Goal: Obtain resource: Download file/media

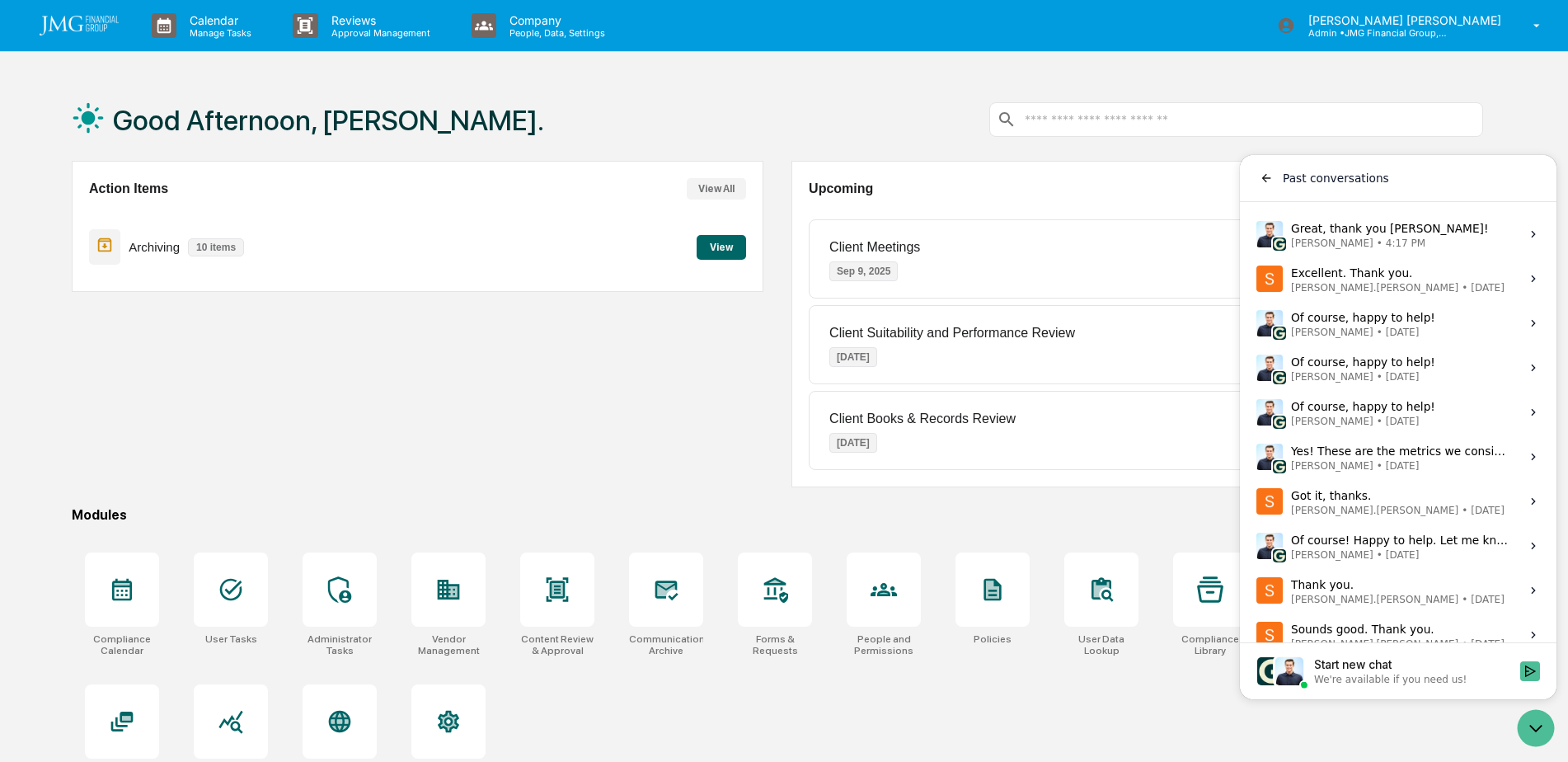
click at [707, 449] on div "Action Items View All Archiving 10 items View" at bounding box center [417, 324] width 692 height 327
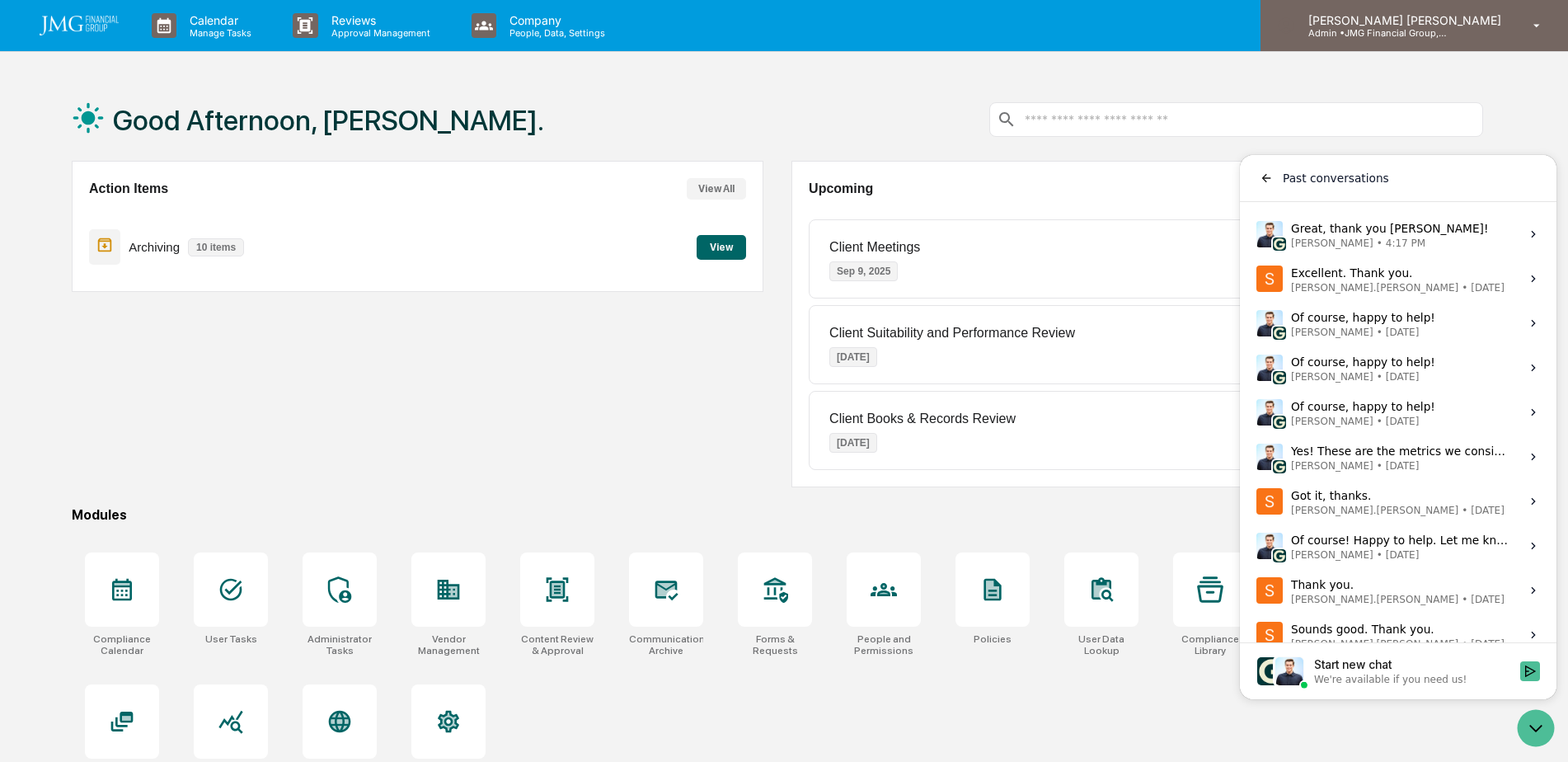
click at [1449, 28] on p "Admin • JMG Financial Group, Ltd." at bounding box center [1372, 33] width 154 height 11
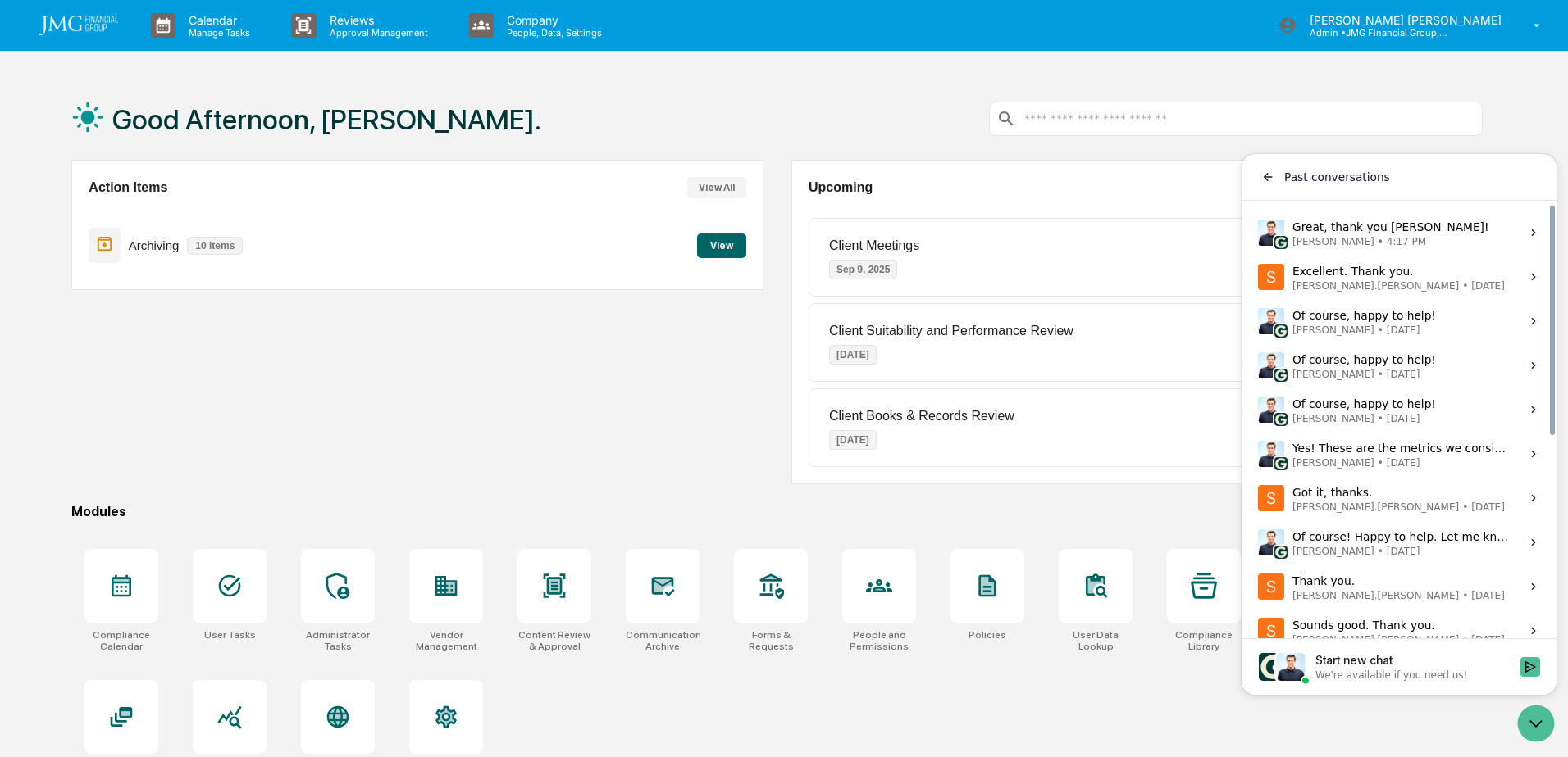
drag, startPoint x: 1447, startPoint y: 232, endPoint x: 1451, endPoint y: 275, distance: 43.2
click at [1447, 231] on label "Great, thank you [PERSON_NAME]! [PERSON_NAME] • 4:17 PM View issue" at bounding box center [1399, 233] width 295 height 45
click at [1258, 233] on button "View issue" at bounding box center [1257, 233] width 1 height 1
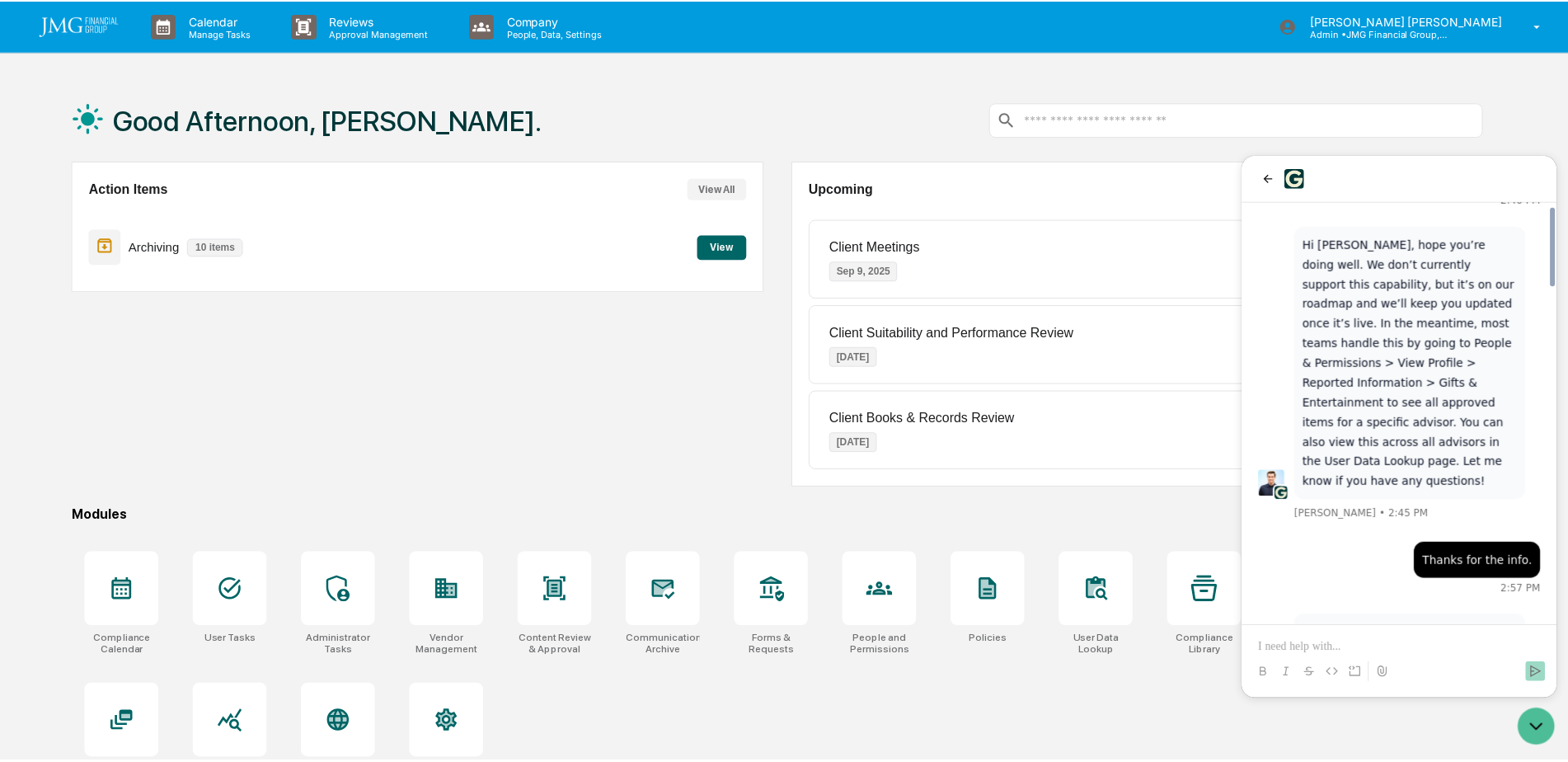
scroll to position [143, 0]
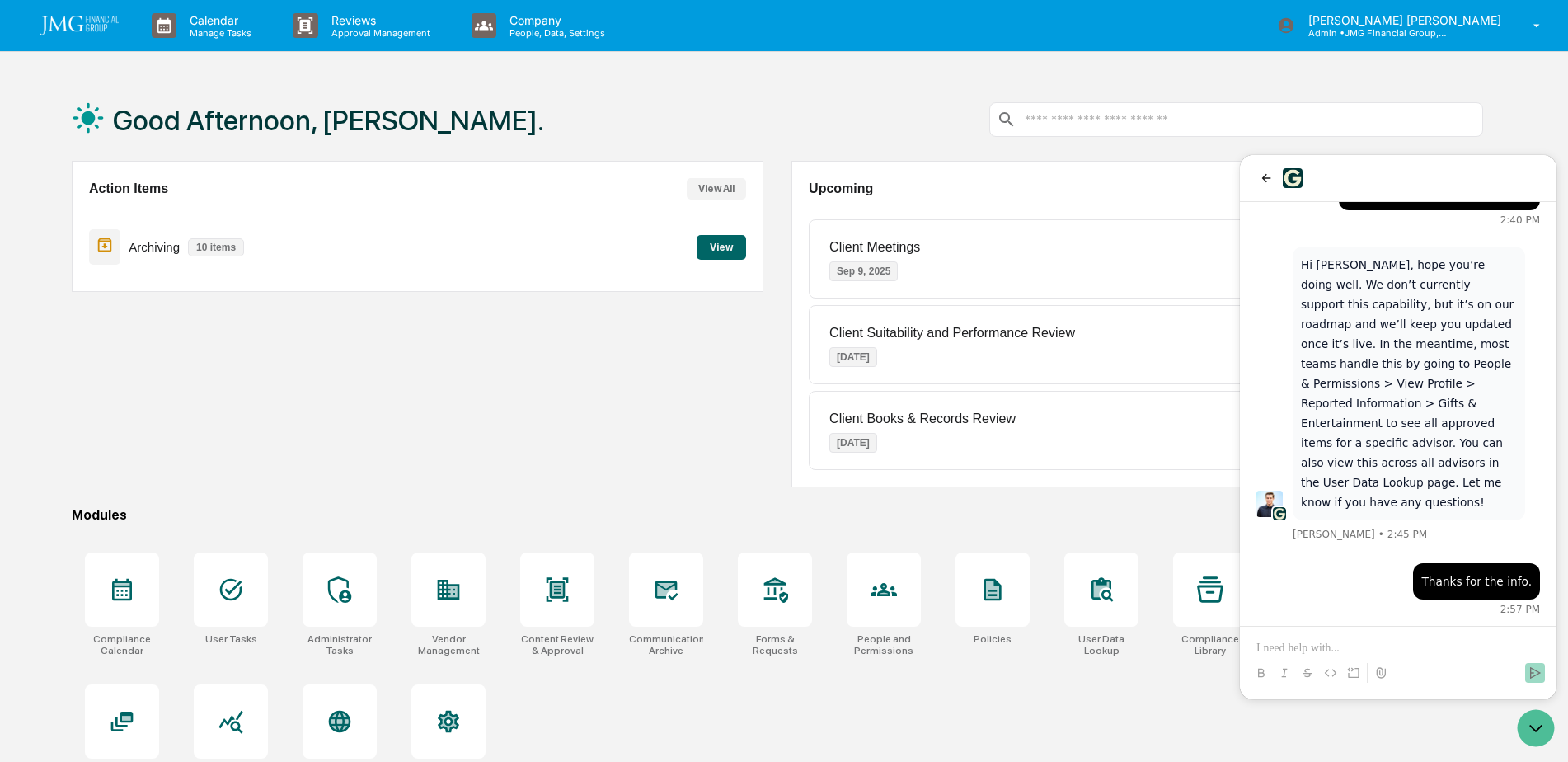
click at [629, 480] on div "Action Items View All Archiving 10 items View" at bounding box center [417, 324] width 692 height 327
click at [609, 330] on div "Action Items View All Archiving 10 items View" at bounding box center [417, 324] width 692 height 327
click at [1533, 741] on icon "Open customer support" at bounding box center [1536, 728] width 41 height 41
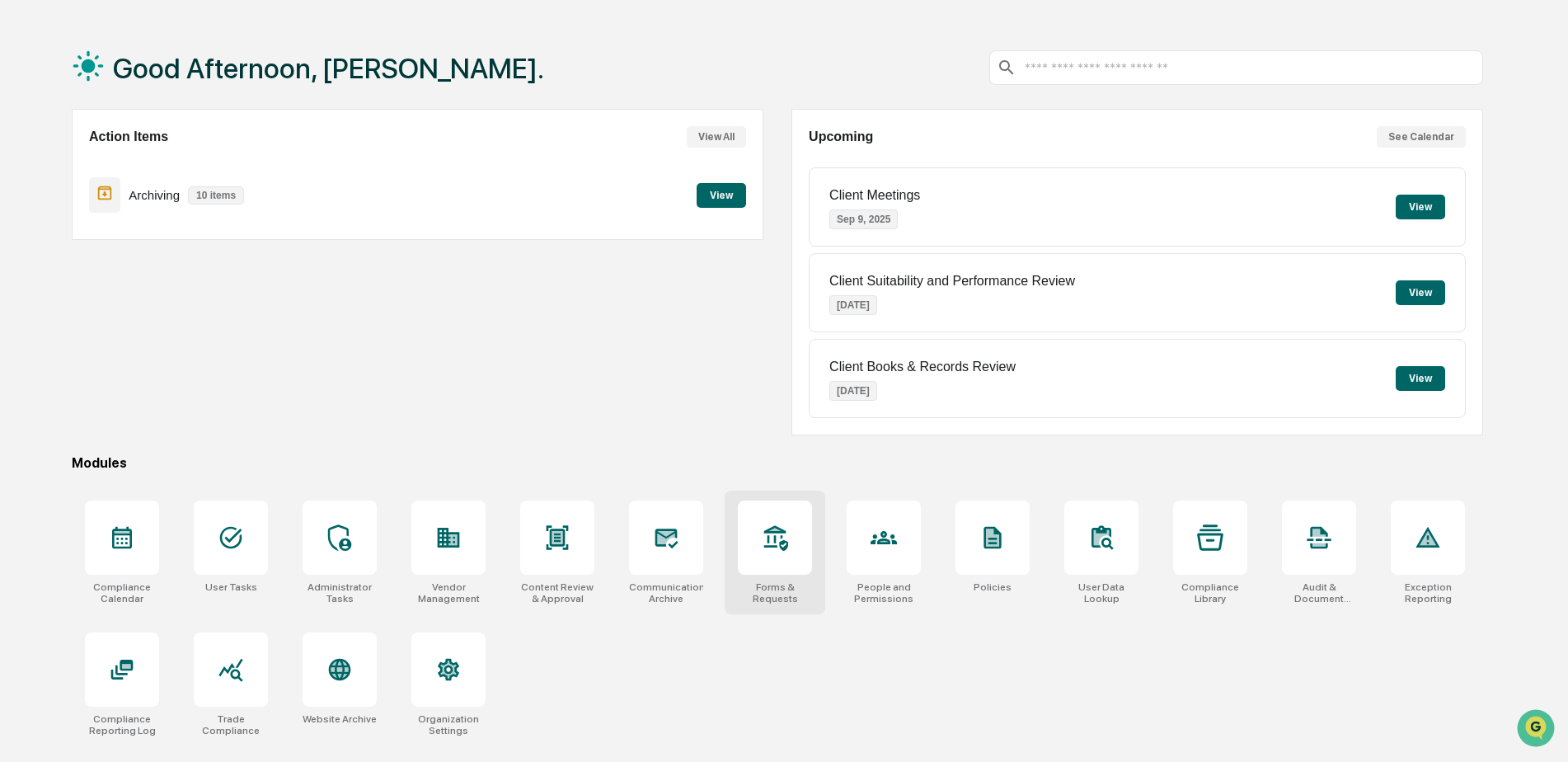
scroll to position [79, 0]
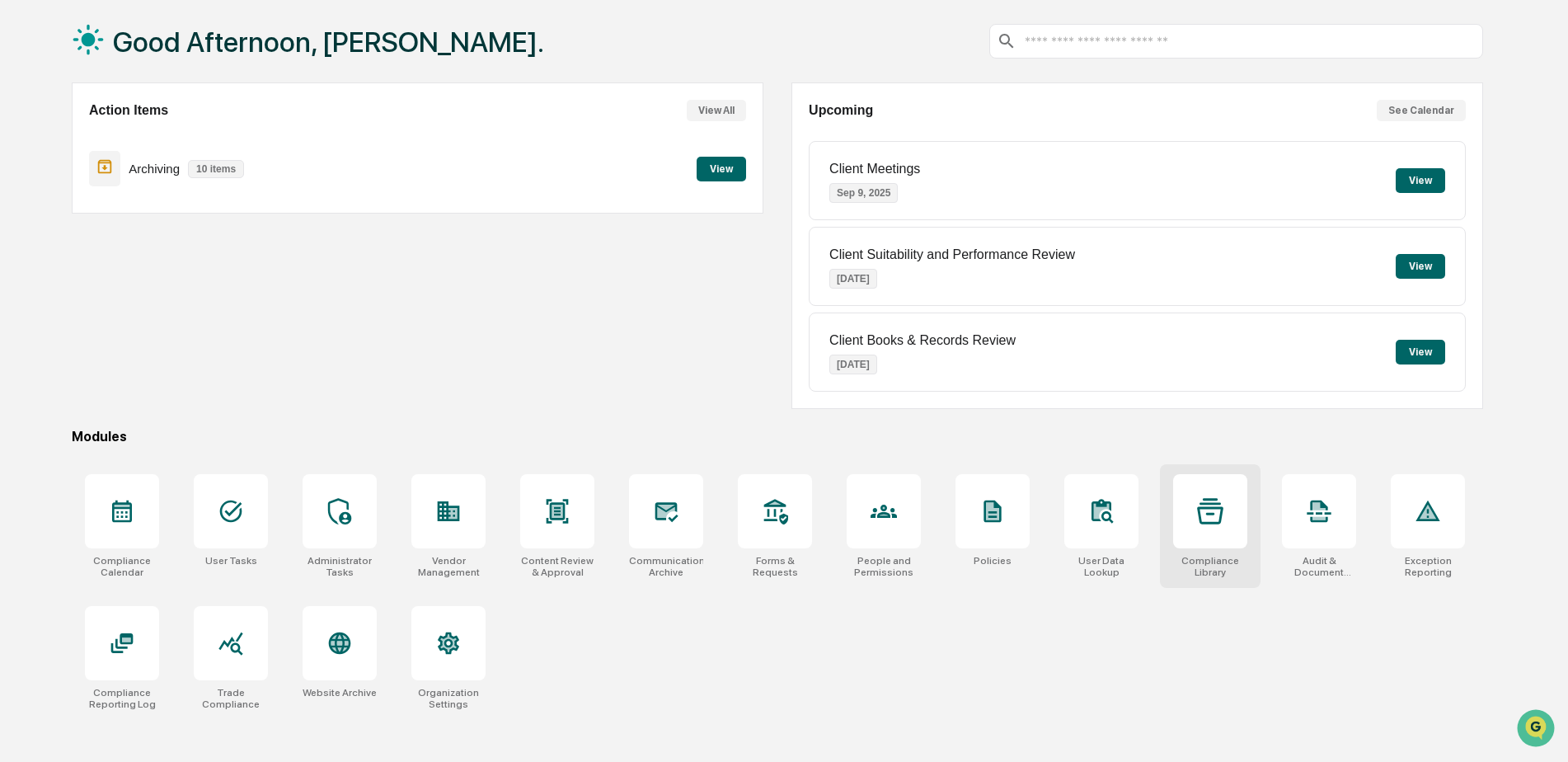
click at [1183, 522] on div at bounding box center [1211, 511] width 74 height 74
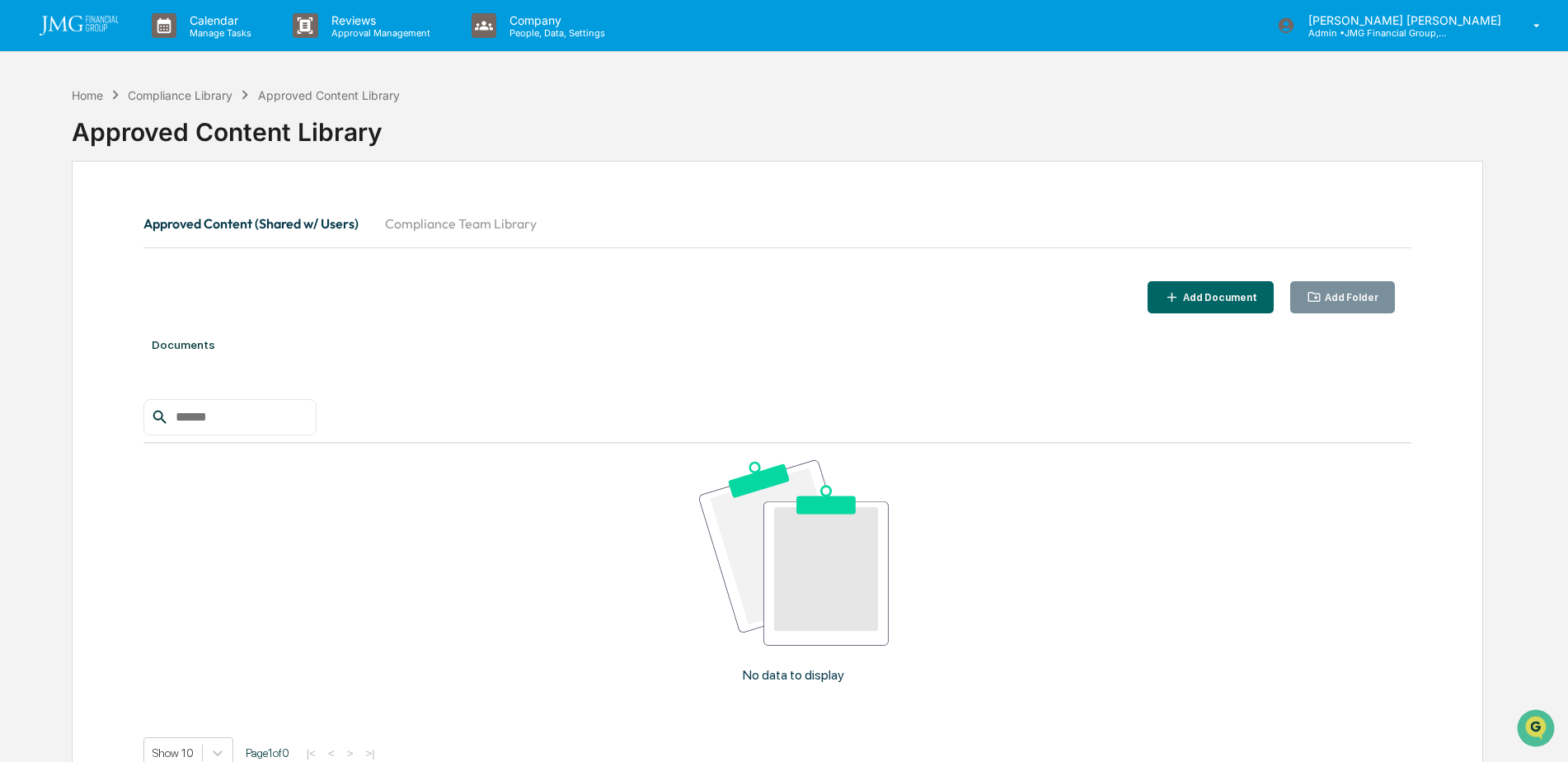
click at [477, 224] on button "Compliance Team Library" at bounding box center [461, 224] width 178 height 40
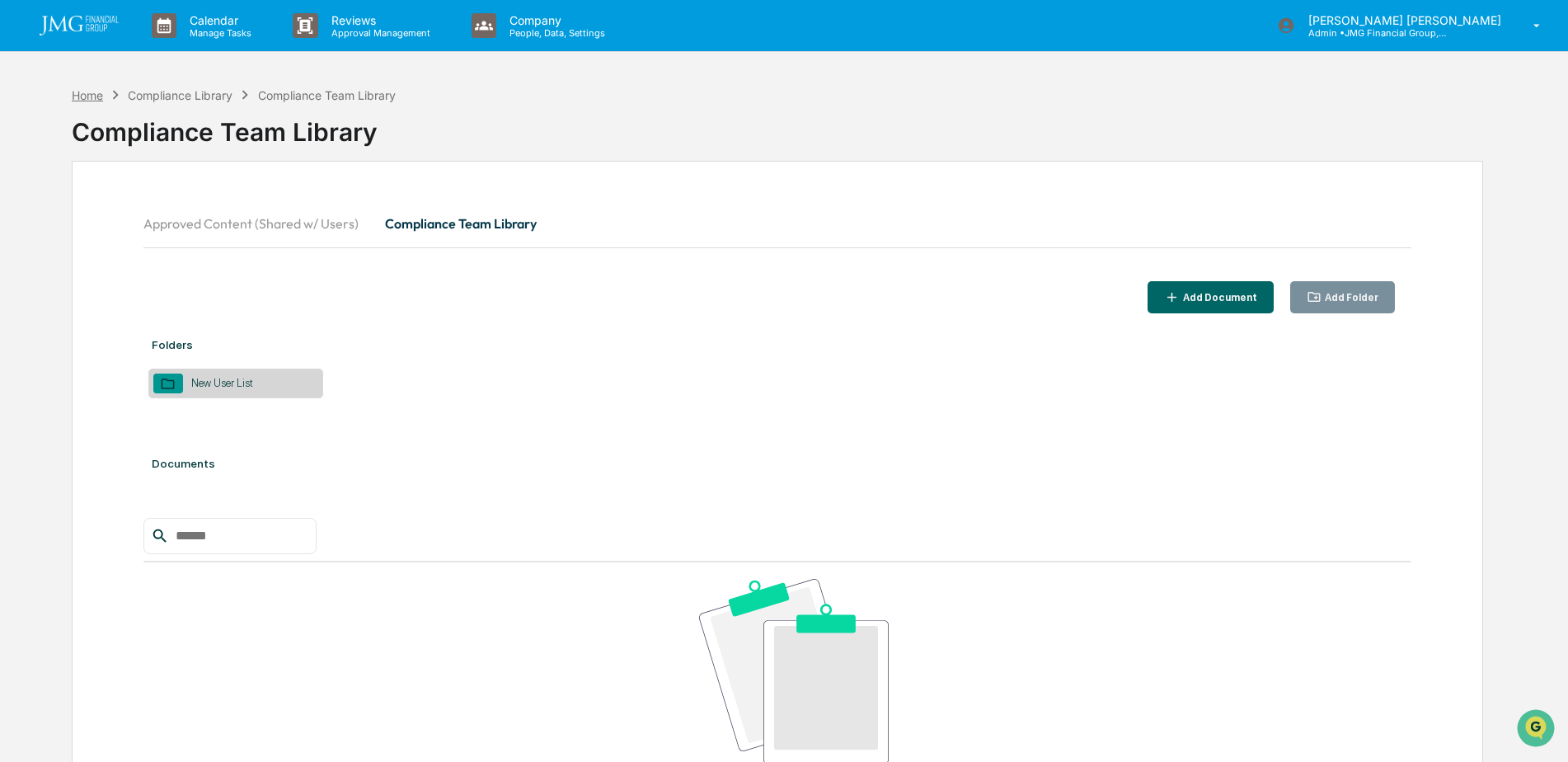
click at [72, 94] on div "Home" at bounding box center [87, 95] width 31 height 14
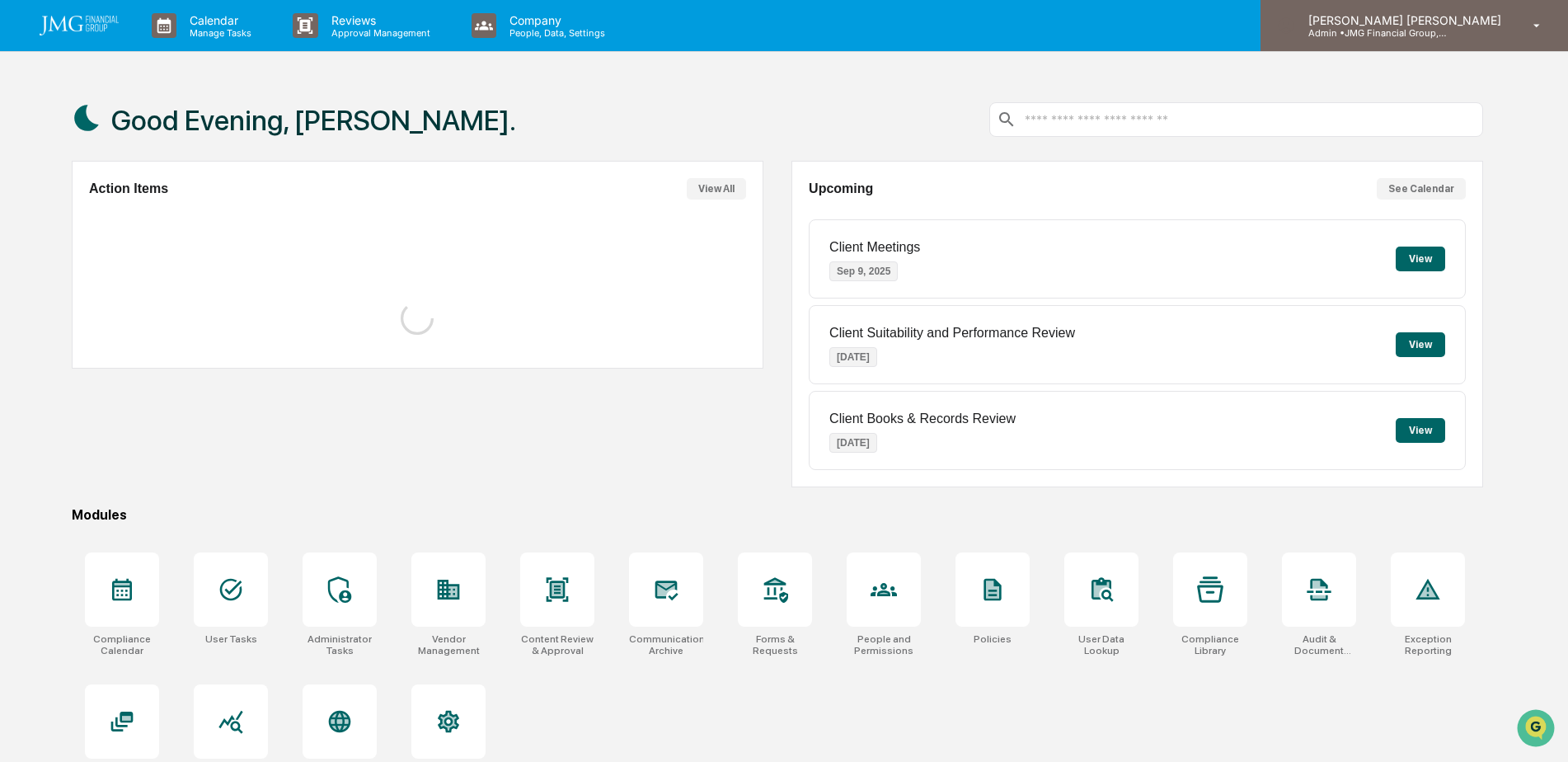
click at [1388, 48] on div "Steven Lennart Admin • JMG Financial Group, Ltd." at bounding box center [1414, 25] width 307 height 51
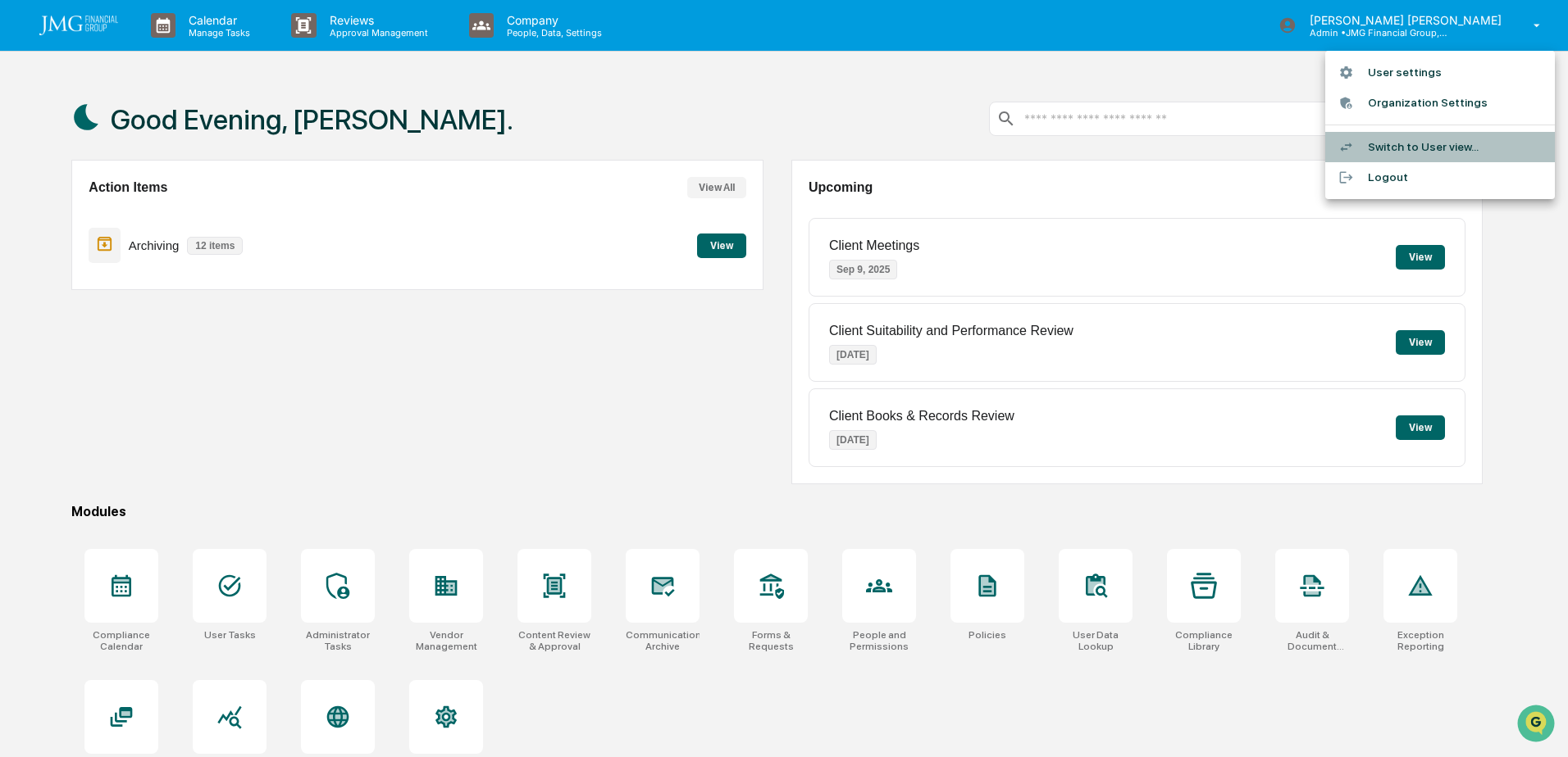
click at [1394, 136] on li "Switch to User view..." at bounding box center [1439, 147] width 229 height 30
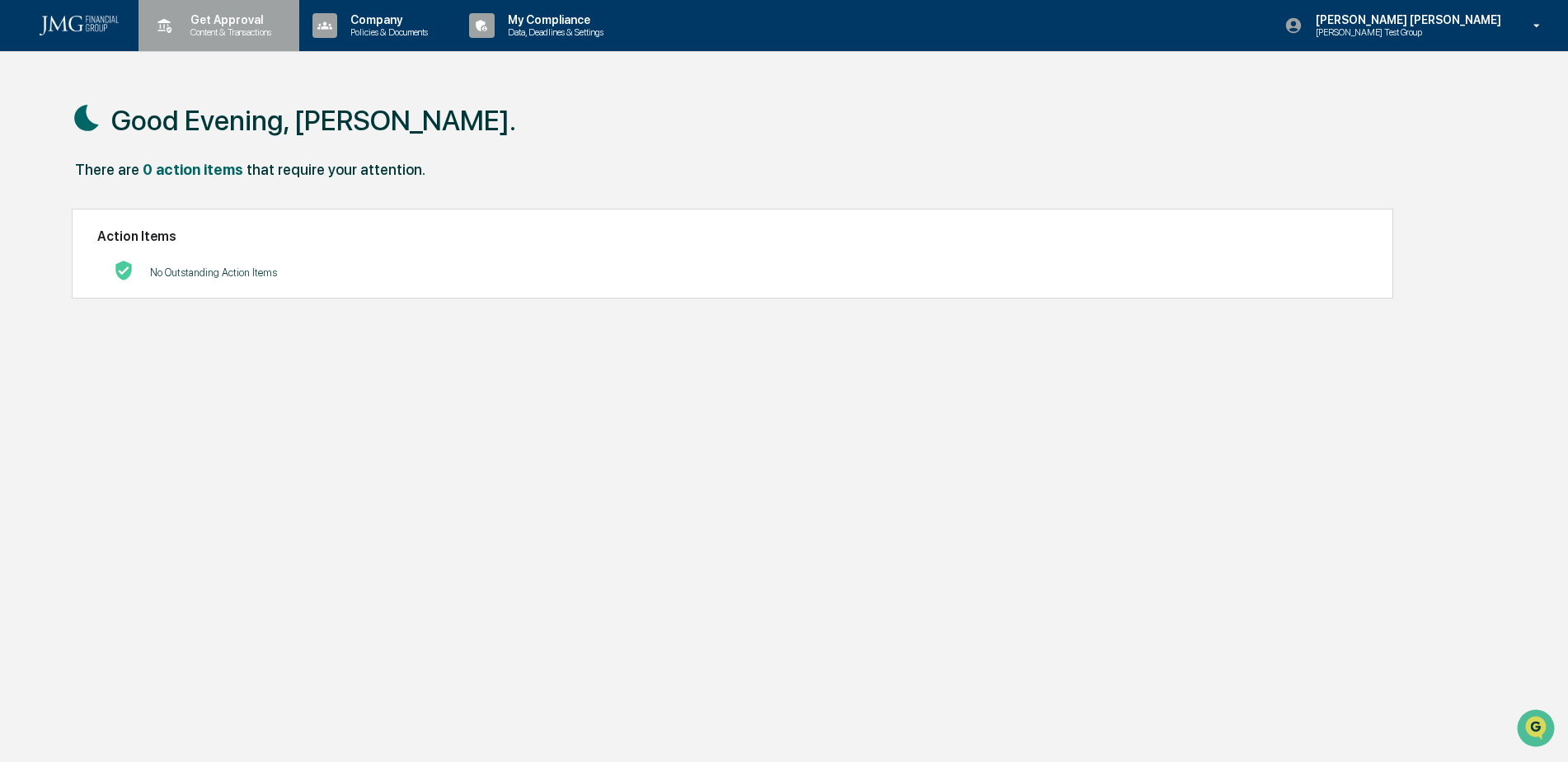
click at [235, 34] on p "Content & Transactions" at bounding box center [228, 32] width 102 height 11
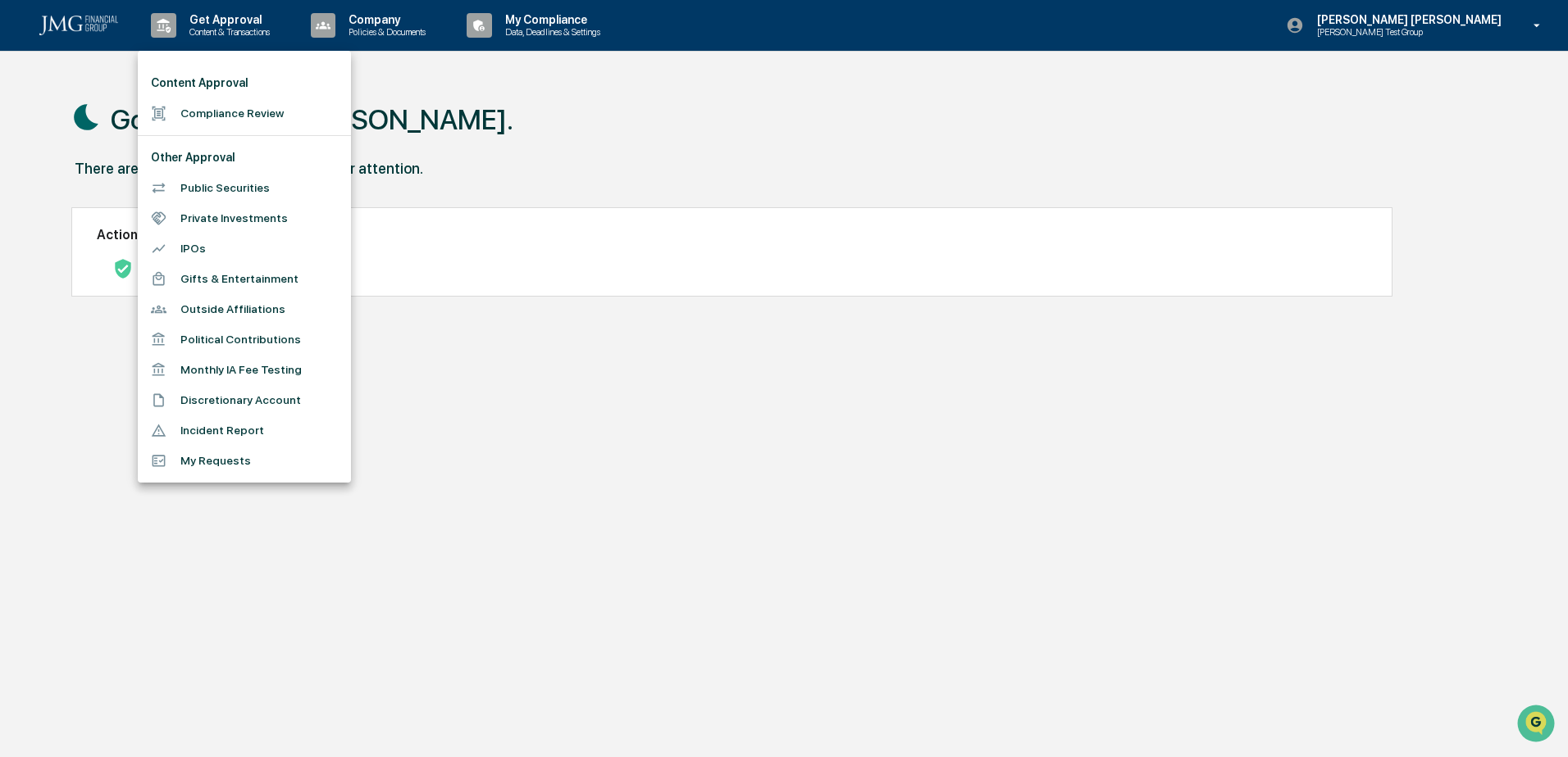
click at [421, 27] on div at bounding box center [784, 378] width 1568 height 757
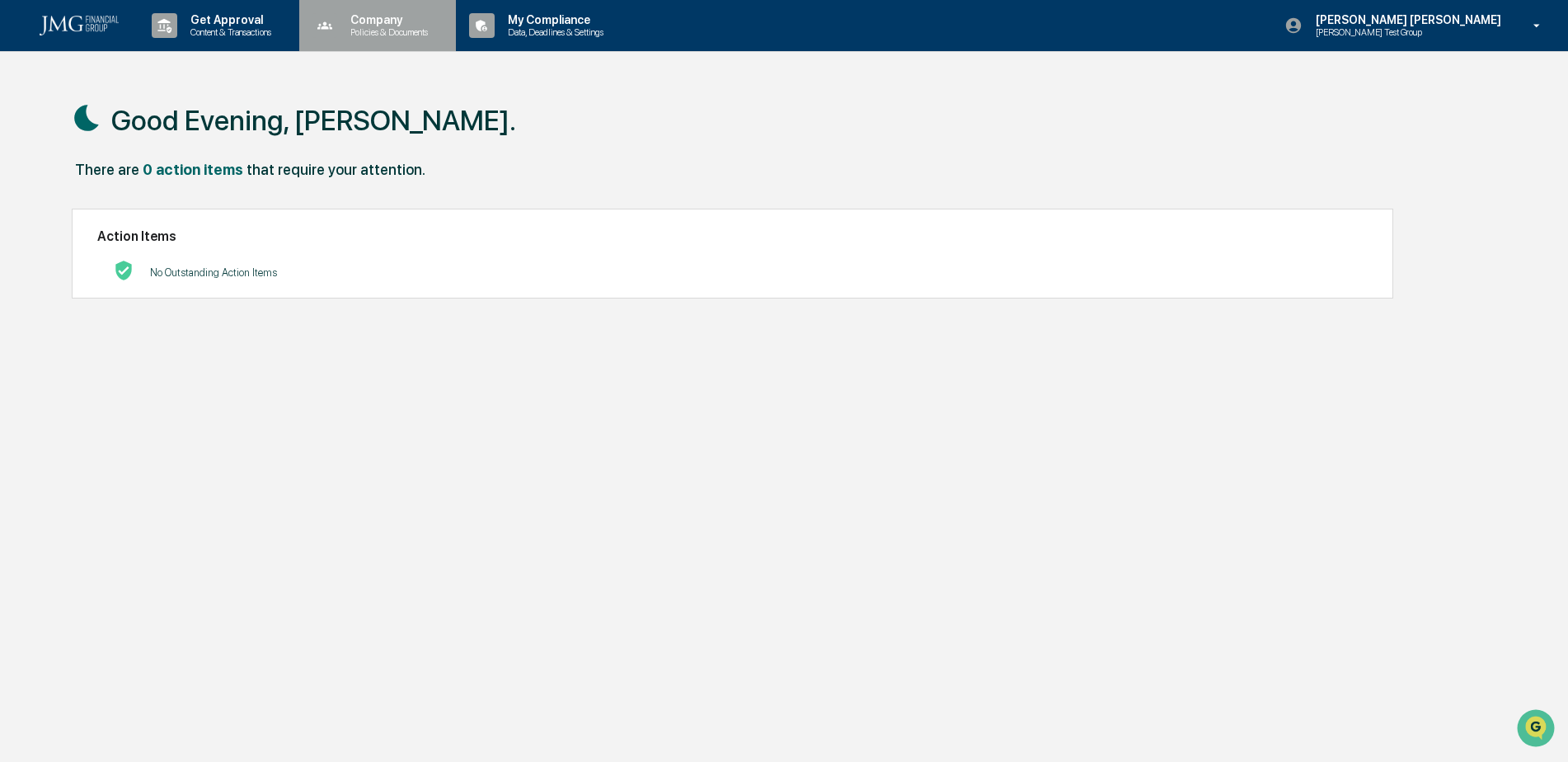
click at [423, 28] on p "Policies & Documents" at bounding box center [387, 32] width 99 height 11
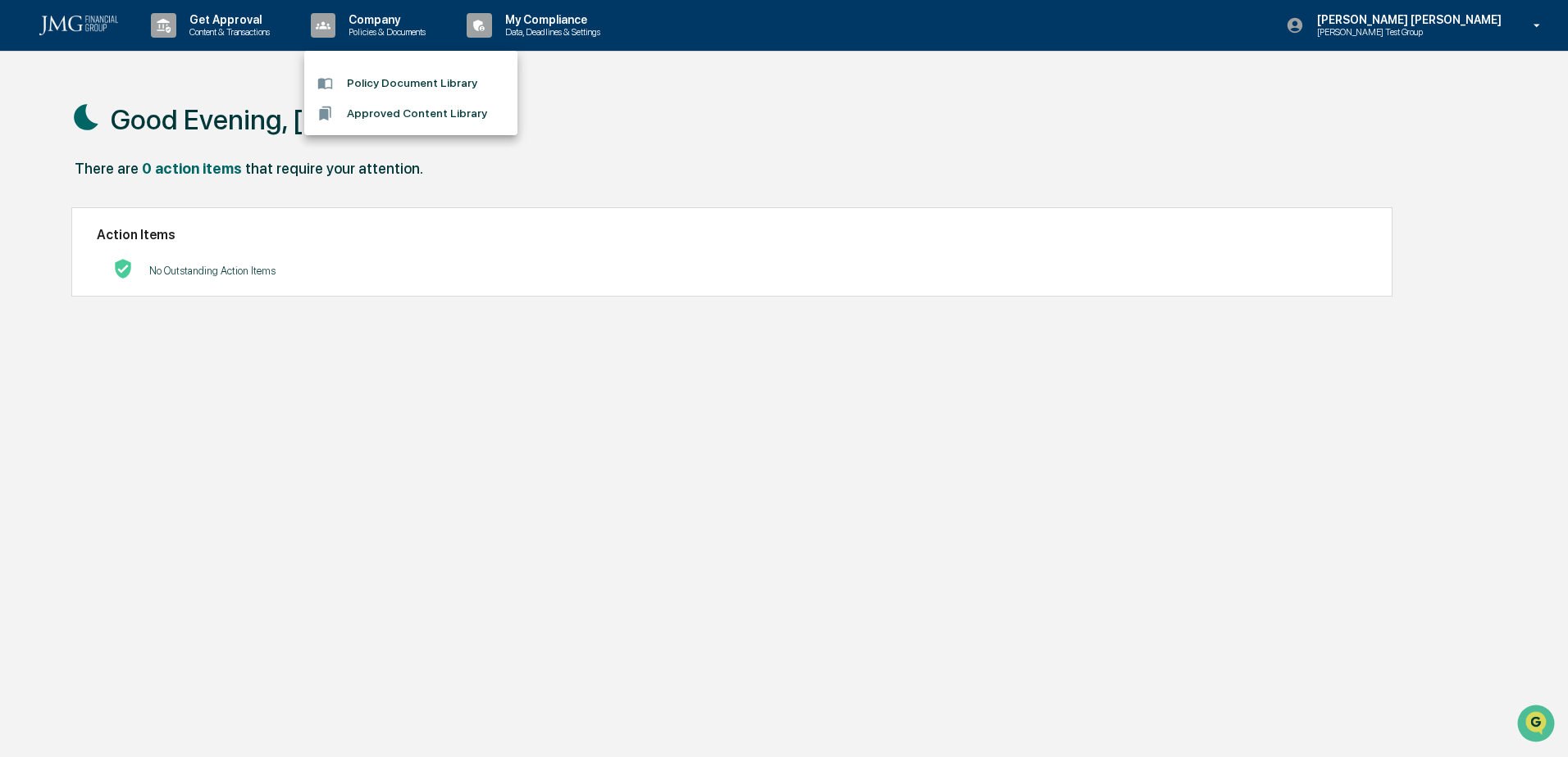
click at [428, 80] on li "Policy Document Library" at bounding box center [410, 82] width 213 height 30
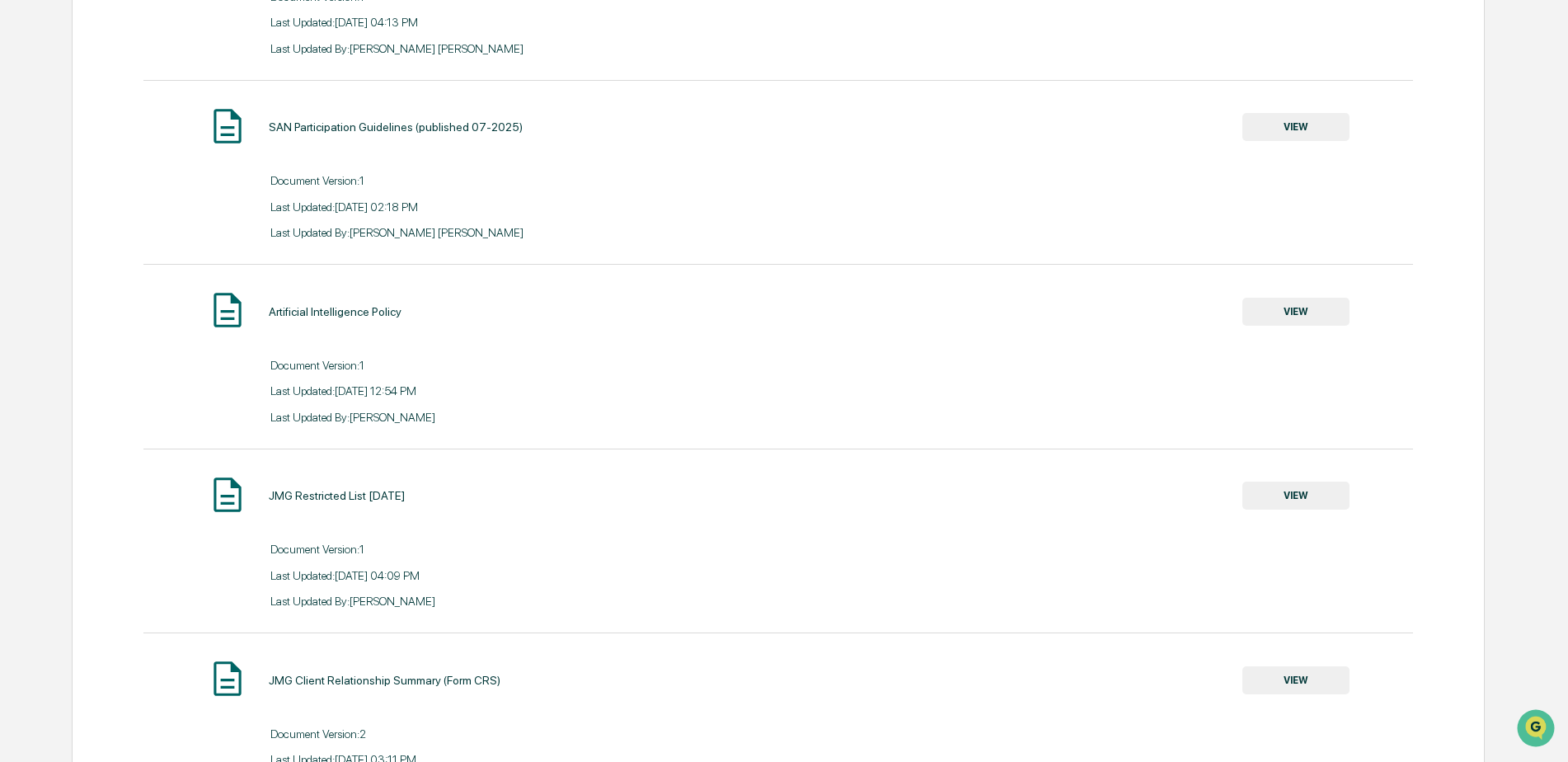
scroll to position [330, 0]
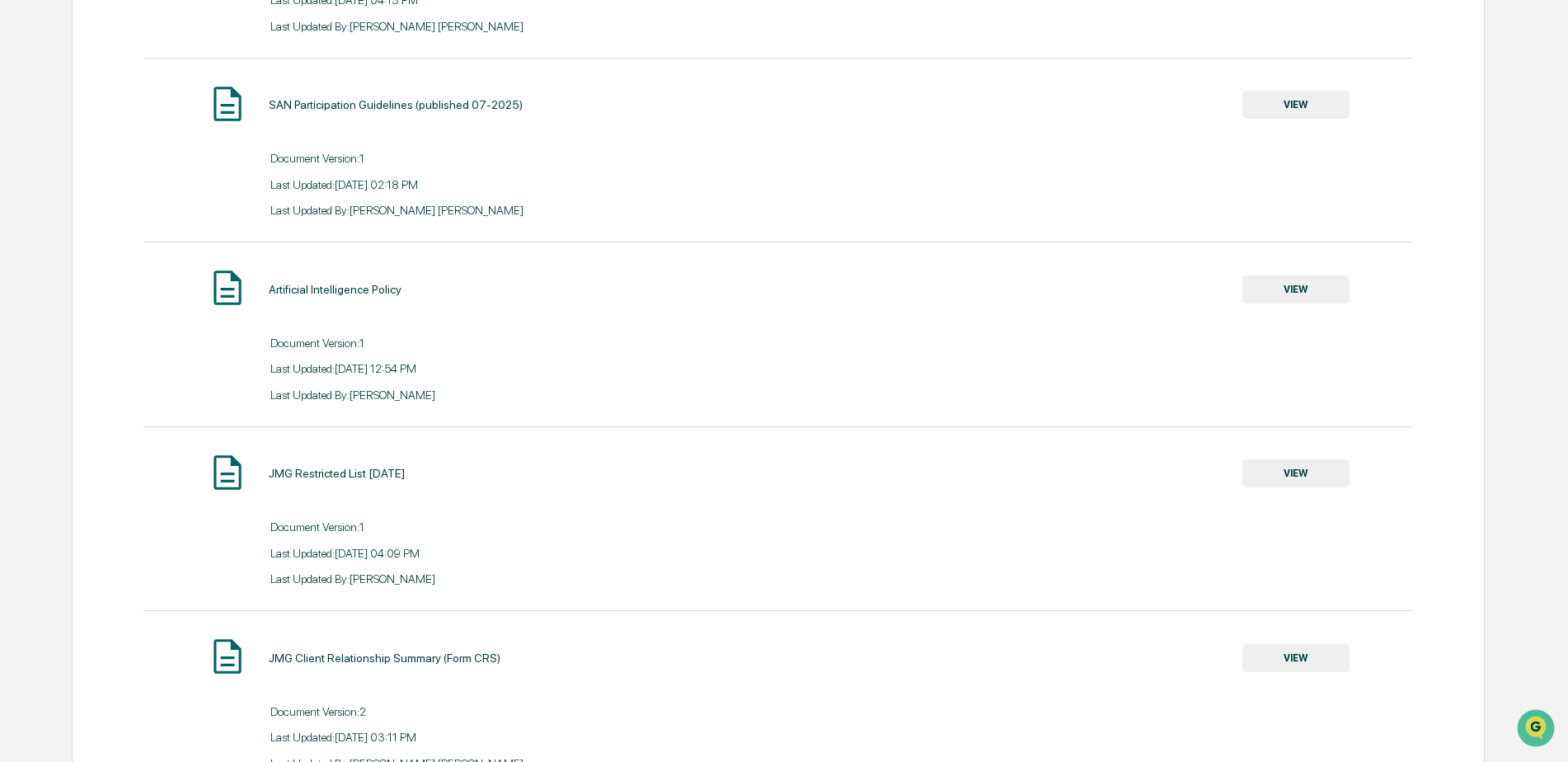
click at [1276, 293] on button "VIEW" at bounding box center [1296, 289] width 107 height 28
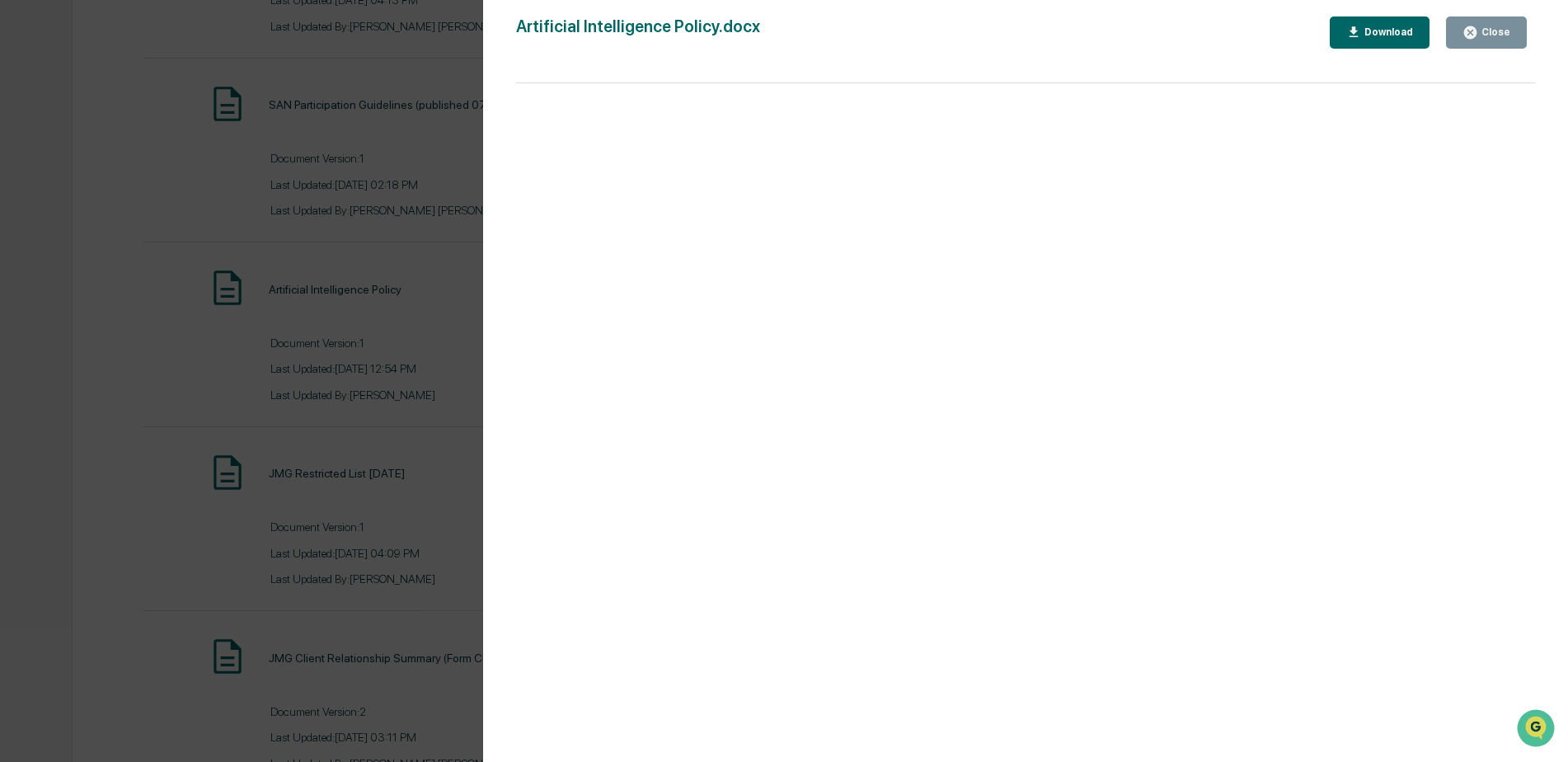
click at [1379, 35] on div "Download" at bounding box center [1388, 32] width 52 height 11
click at [1476, 41] on button "Close" at bounding box center [1487, 32] width 81 height 32
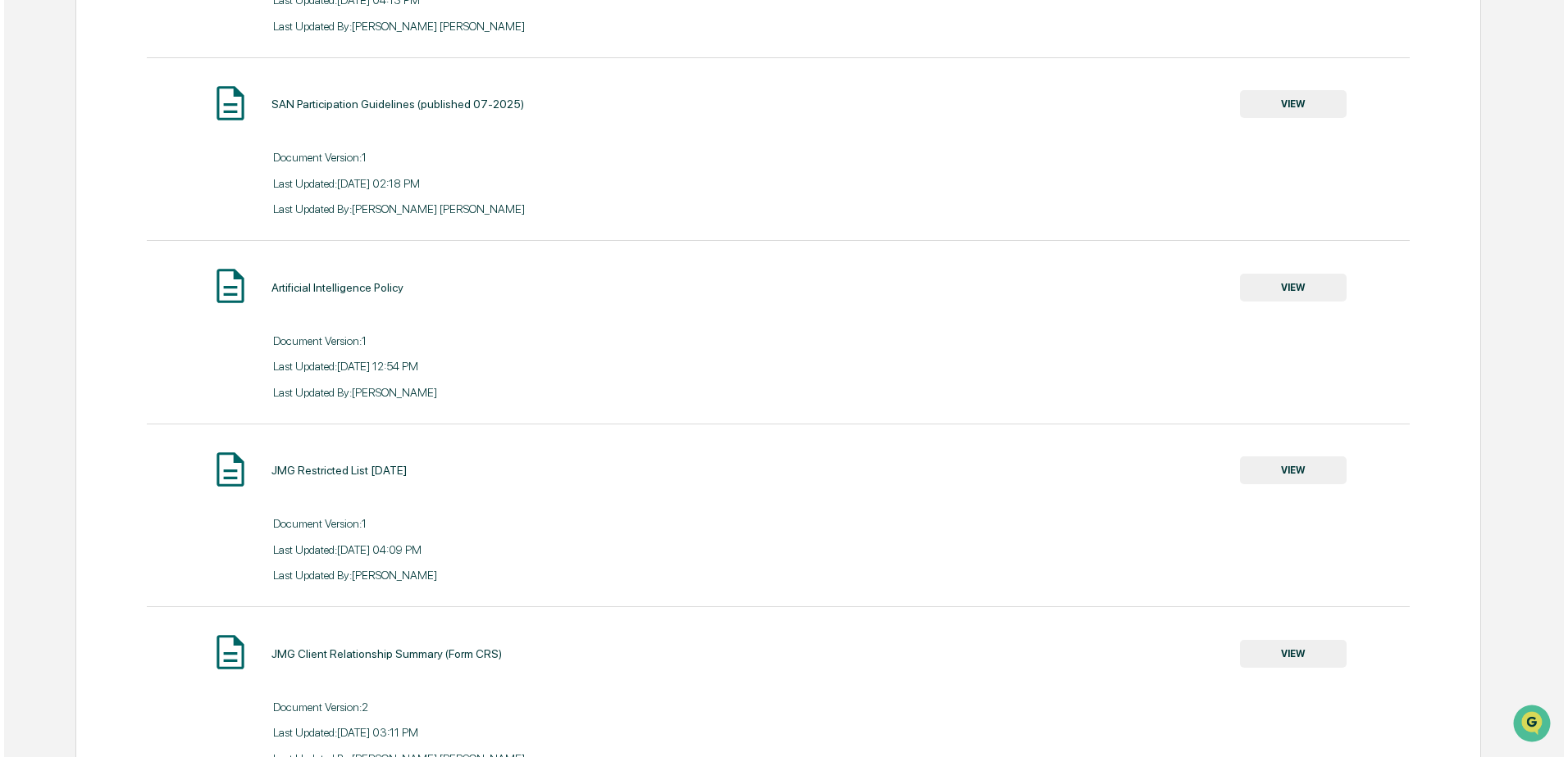
scroll to position [0, 0]
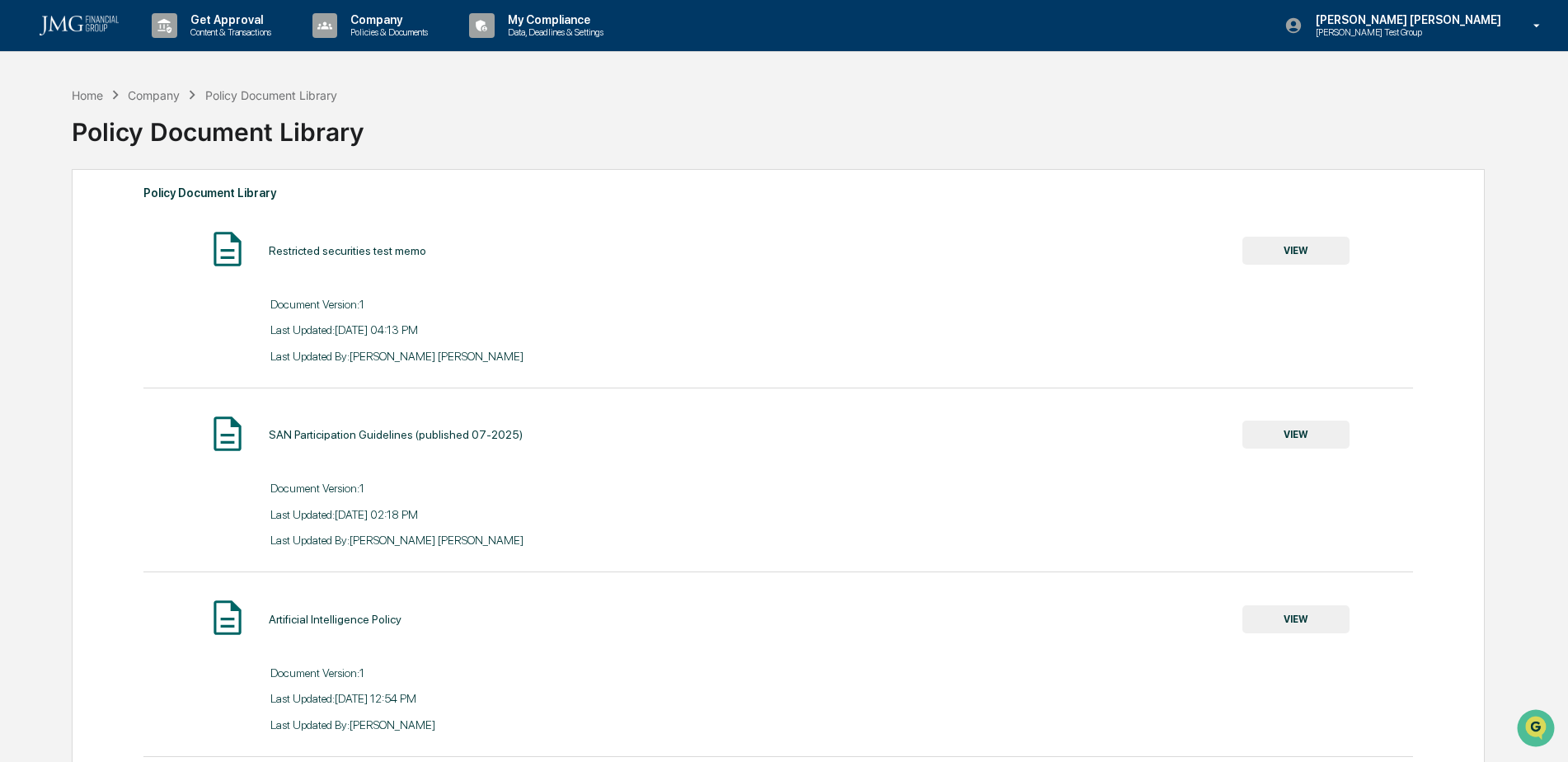
click at [85, 24] on img at bounding box center [79, 25] width 79 height 20
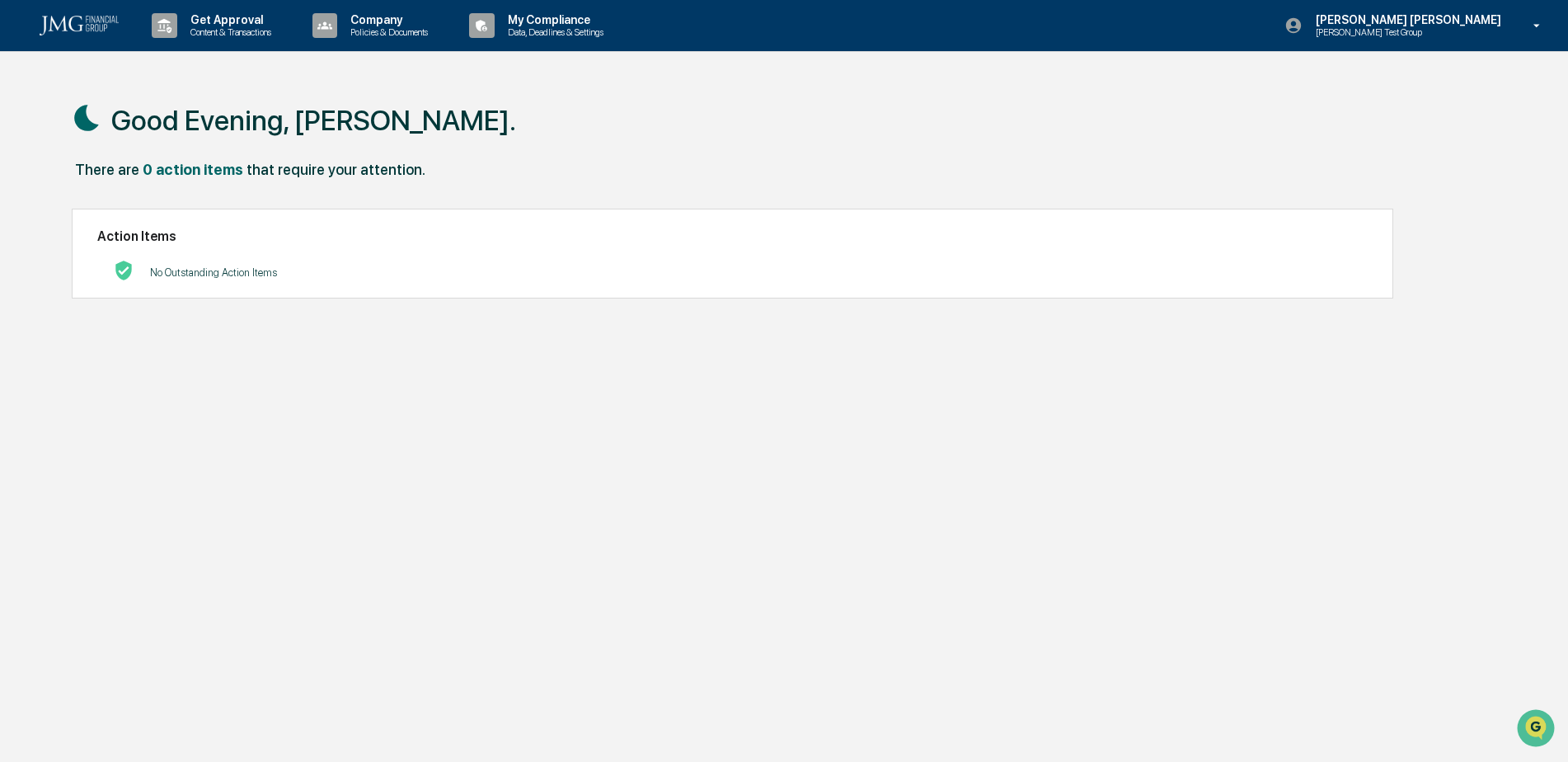
click at [1483, 22] on p "[PERSON_NAME] [PERSON_NAME]" at bounding box center [1407, 19] width 207 height 13
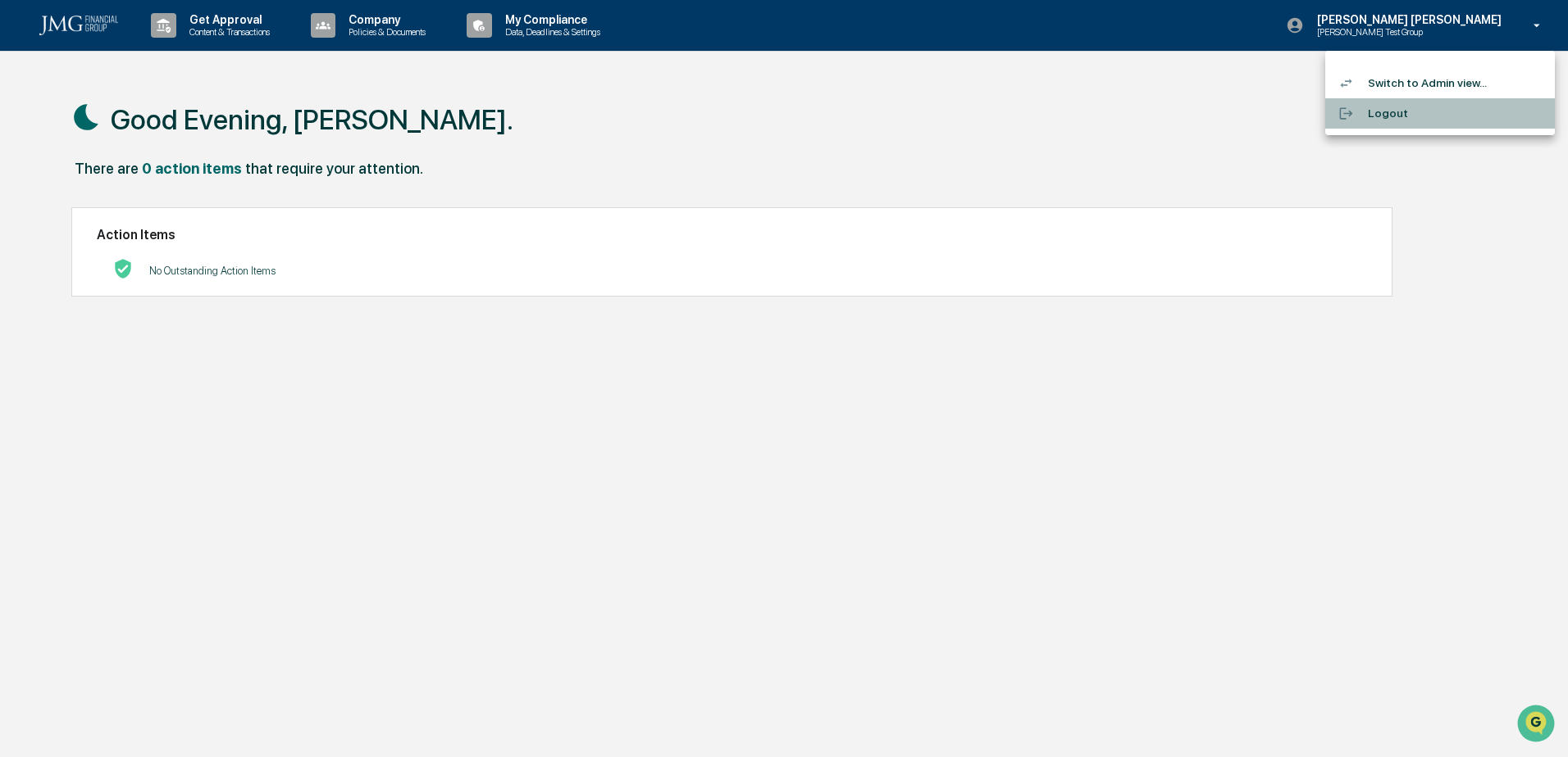
click at [1461, 114] on li "Logout" at bounding box center [1439, 113] width 229 height 30
